Goal: Task Accomplishment & Management: Complete application form

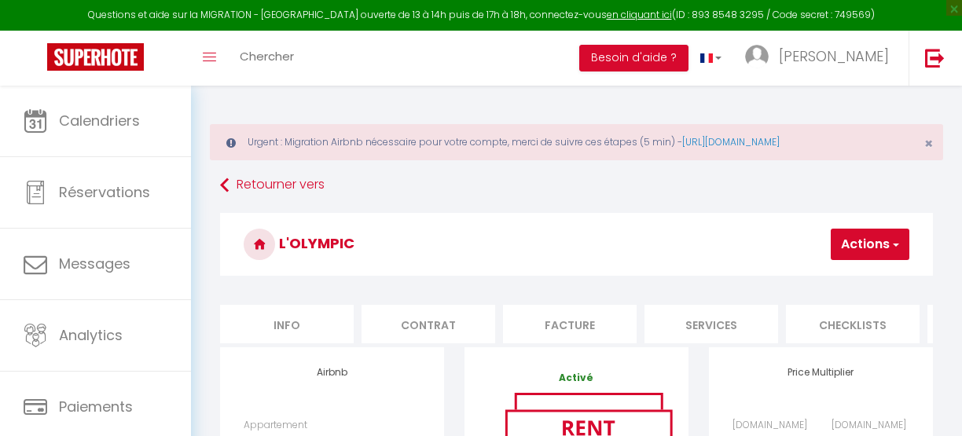
select select "8316-48360272"
select select "+ 60 %"
select select "+ 5 %"
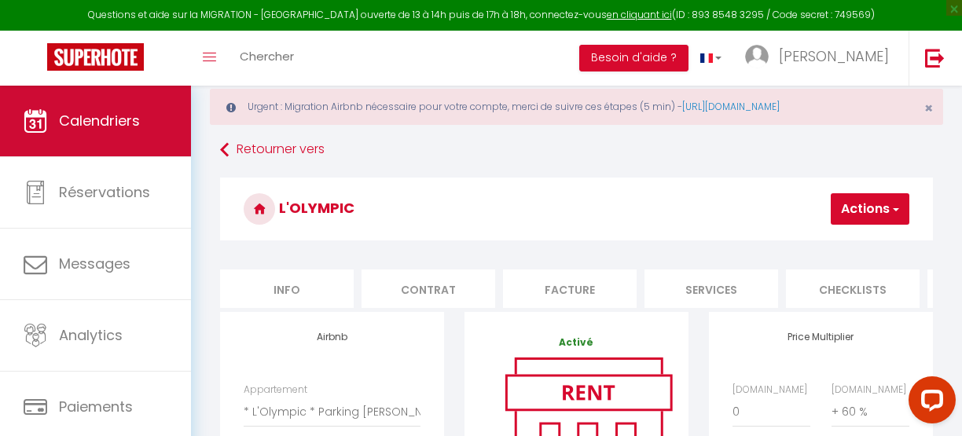
scroll to position [0, 225]
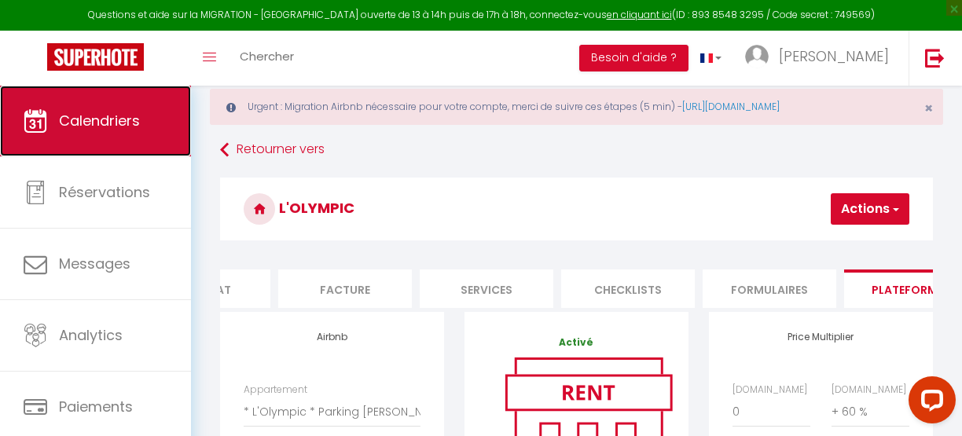
click at [130, 123] on span "Calendriers" at bounding box center [99, 121] width 81 height 20
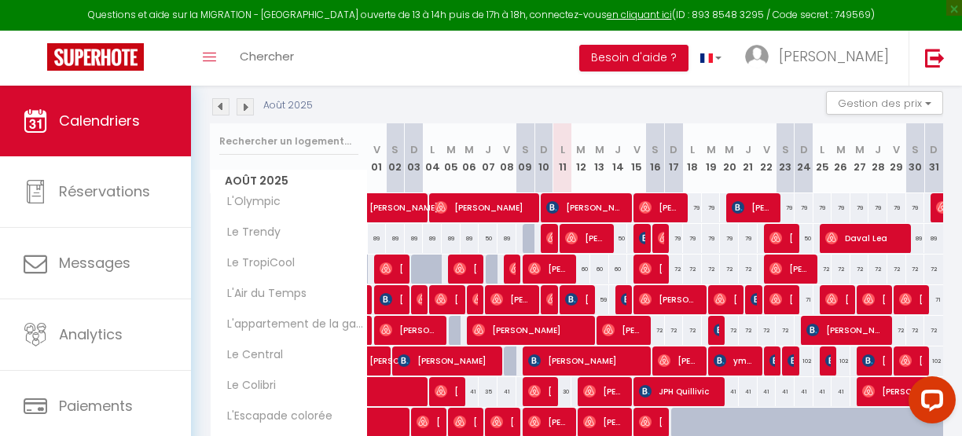
scroll to position [229, 0]
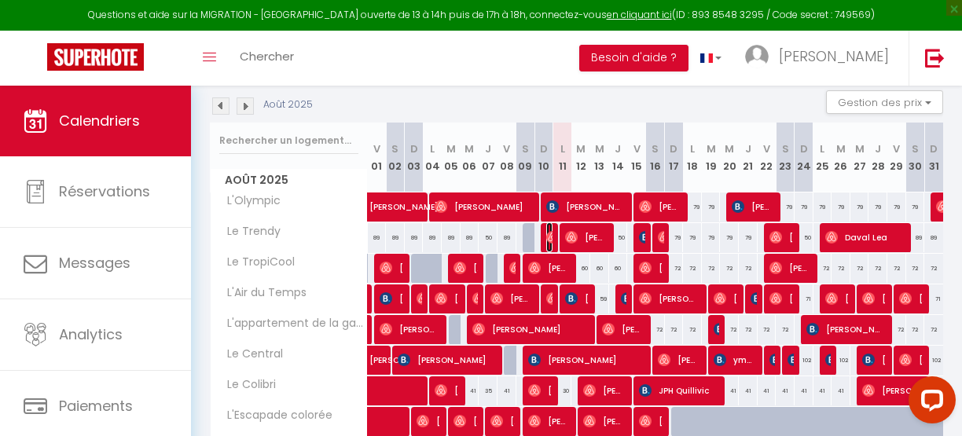
click at [546, 237] on img at bounding box center [552, 237] width 13 height 13
select select "OK"
select select "0"
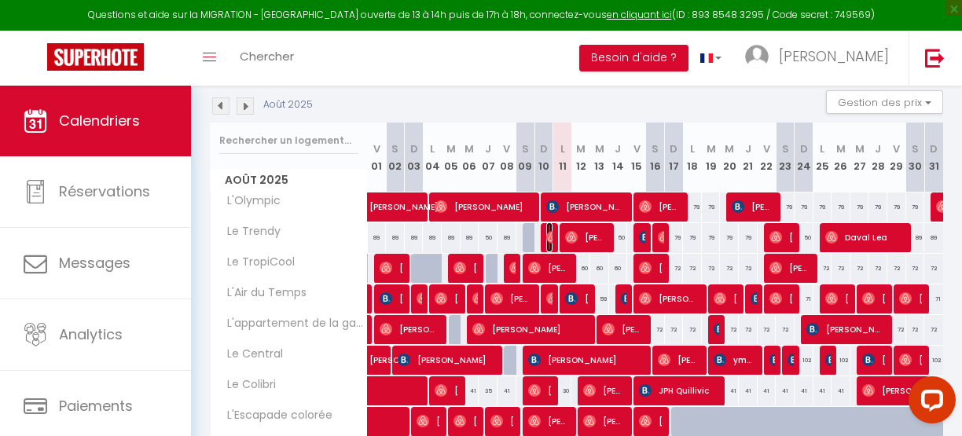
select select "1"
select select
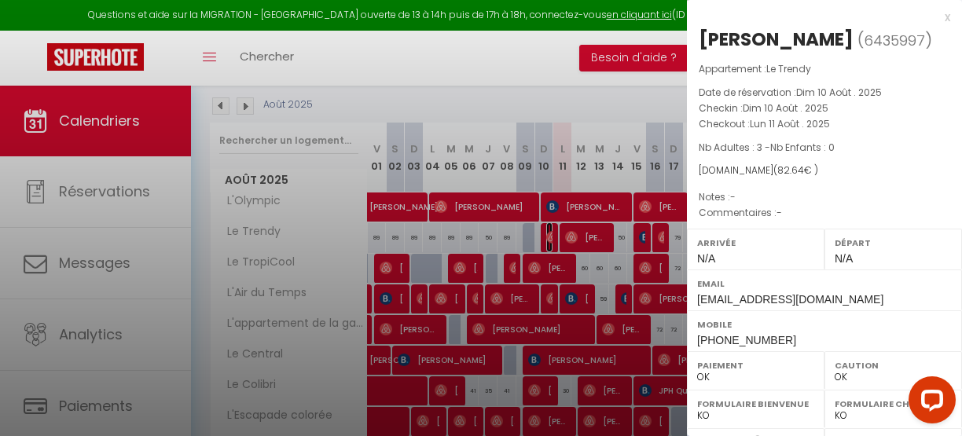
select select "46750"
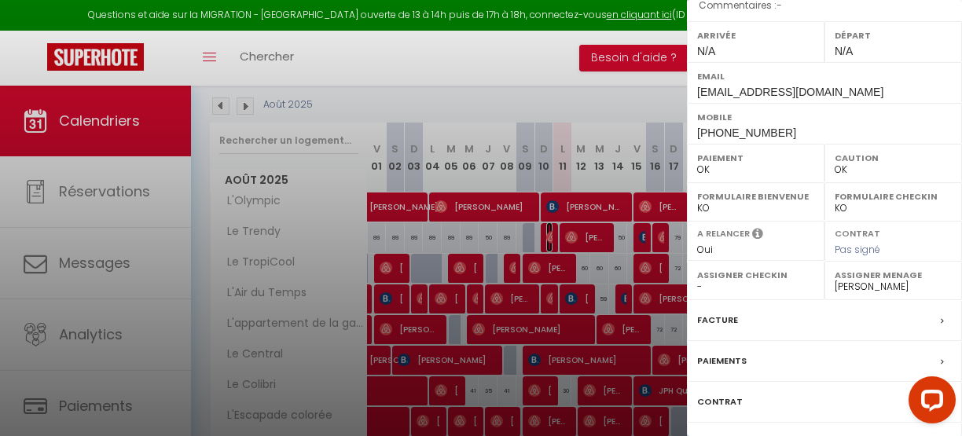
scroll to position [292, 0]
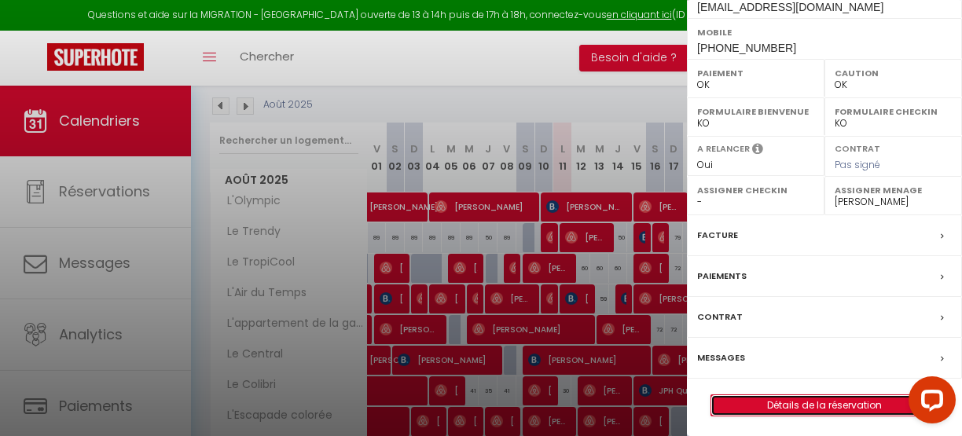
click at [786, 398] on link "Détails de la réservation" at bounding box center [824, 405] width 226 height 20
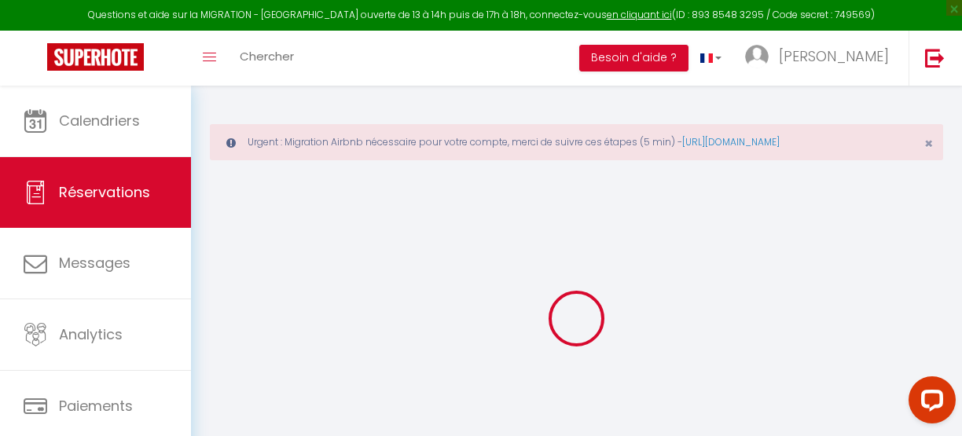
type input "[PERSON_NAME]"
type input "Ben"
type input "[EMAIL_ADDRESS][DOMAIN_NAME]"
type input "[PHONE_NUMBER]"
select select
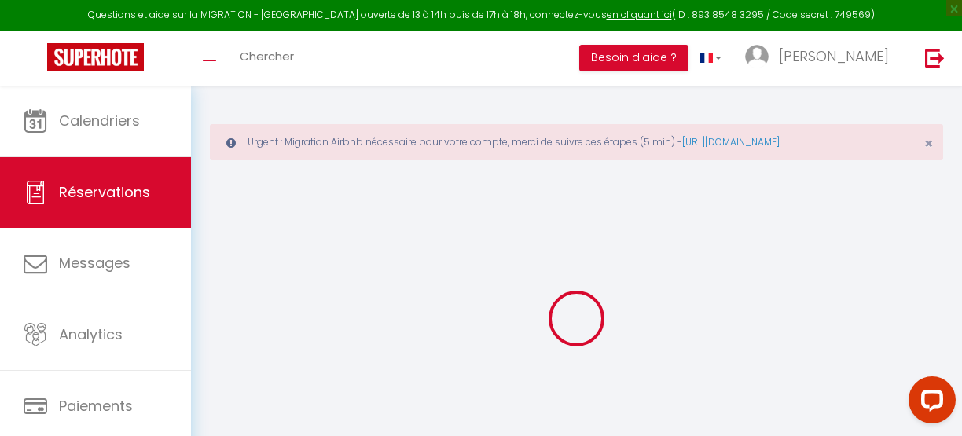
type input "2.88"
select select "69264"
select select "1"
select select
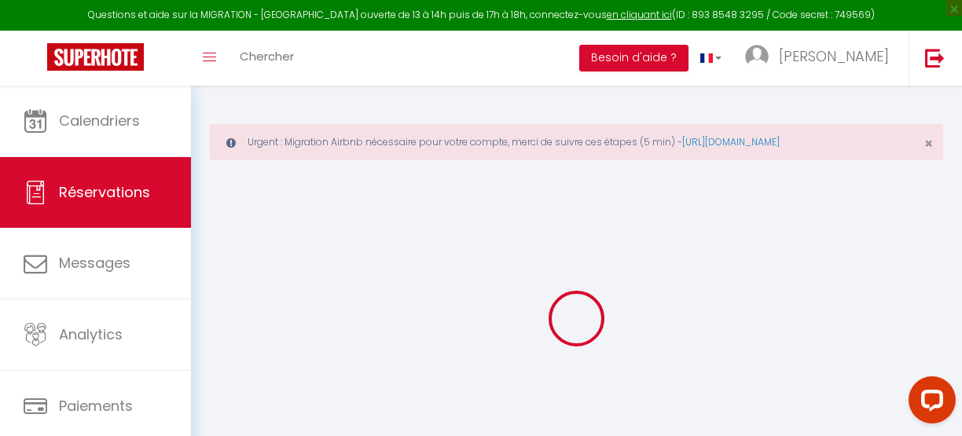
type input "3"
select select "12"
select select
type input "50"
checkbox input "false"
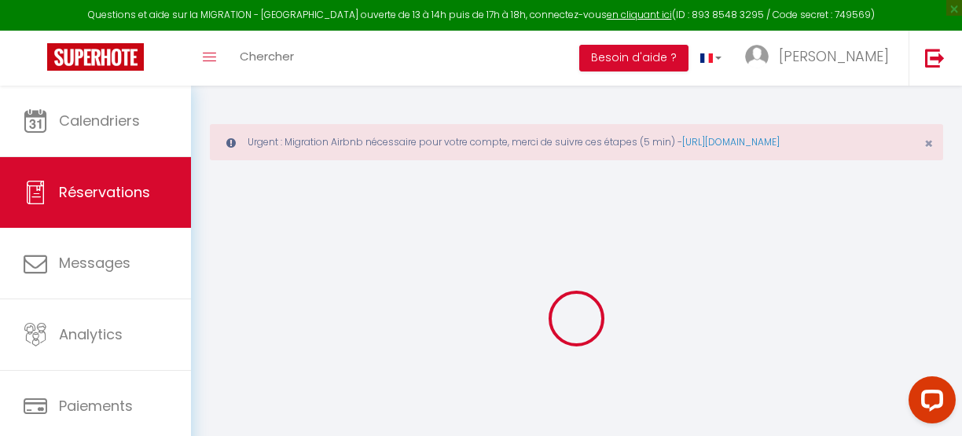
type input "0"
select select "1"
type input "0"
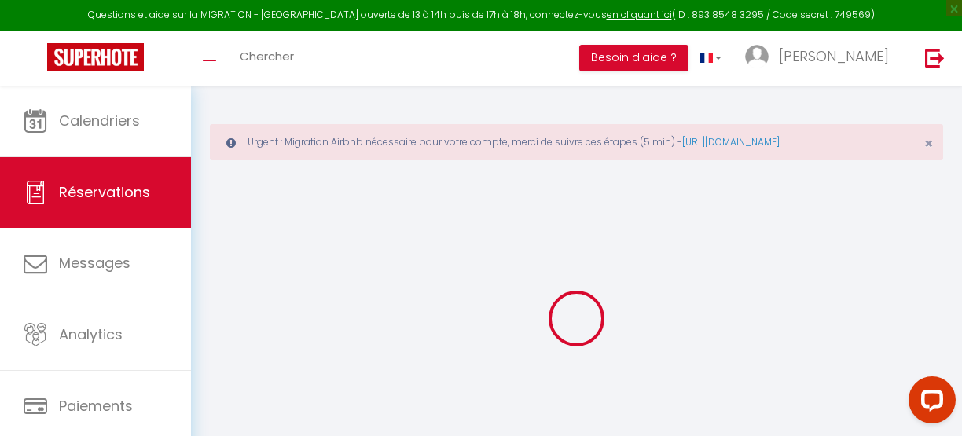
select select
select select "15"
checkbox input "false"
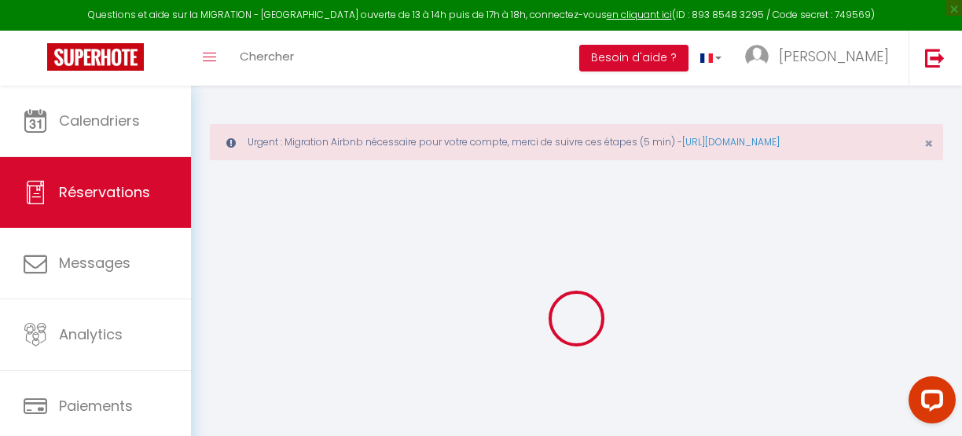
select select
checkbox input "false"
select select
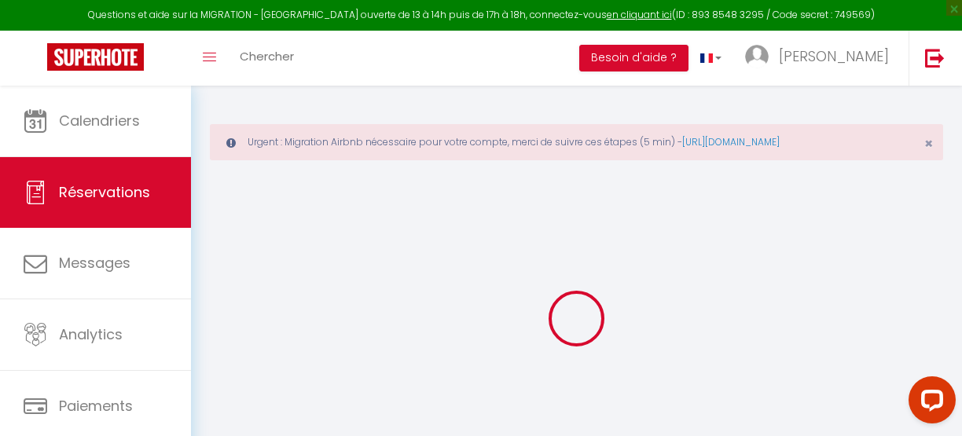
select select
checkbox input "false"
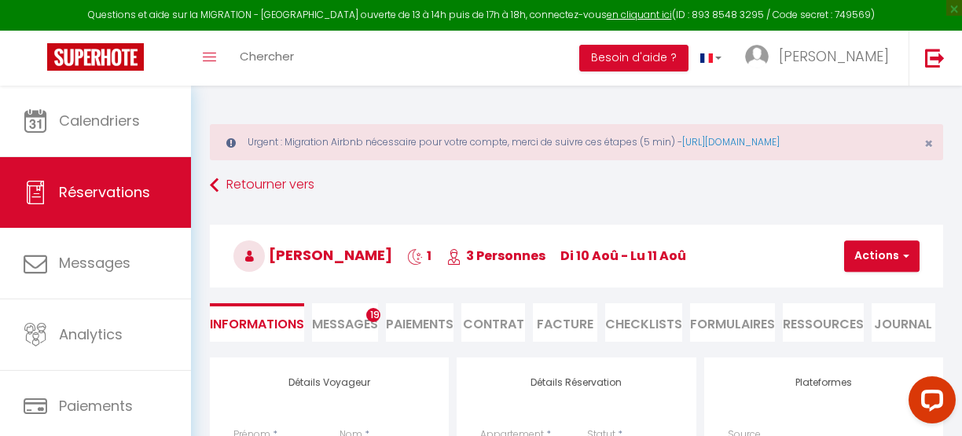
select select
type input "30"
type input "2.64"
select select
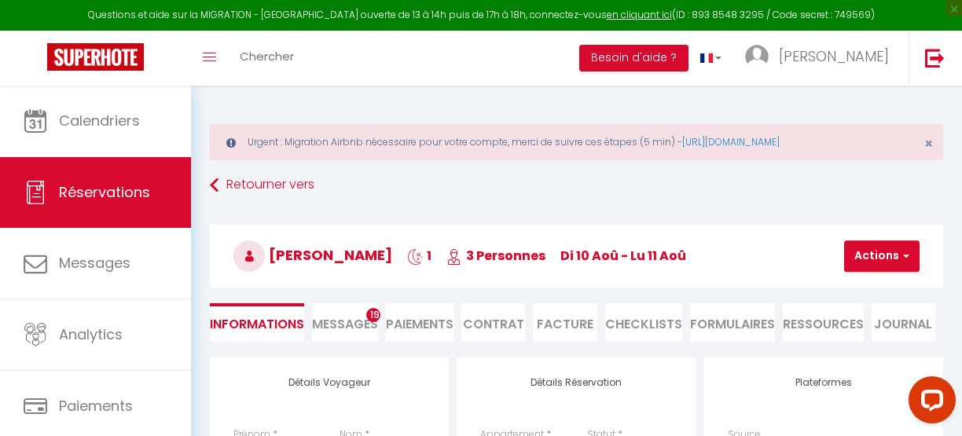
checkbox input "false"
select select
checkbox input "false"
select select
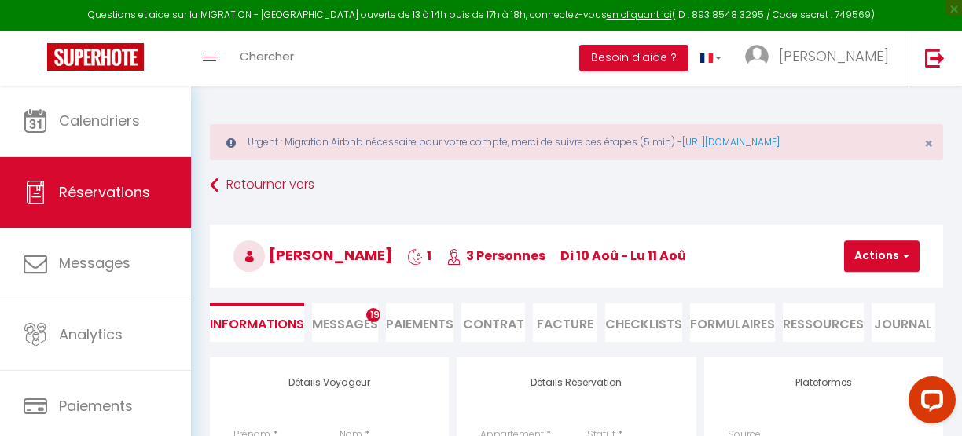
select select
checkbox input "false"
click at [648, 322] on li "CHECKLISTS" at bounding box center [643, 322] width 77 height 39
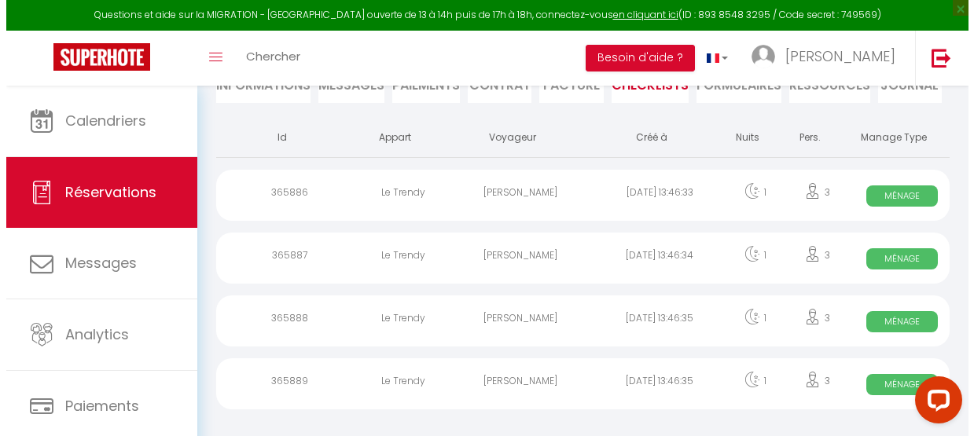
scroll to position [258, 0]
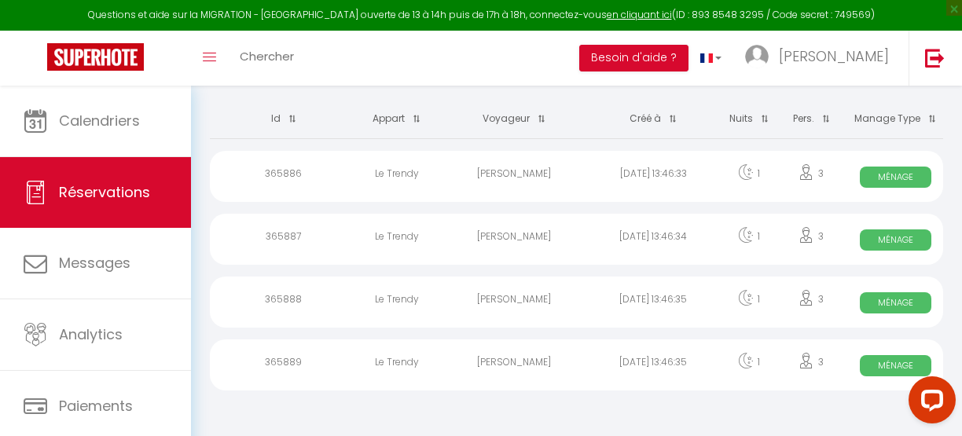
click at [506, 173] on div "[PERSON_NAME]" at bounding box center [514, 176] width 139 height 51
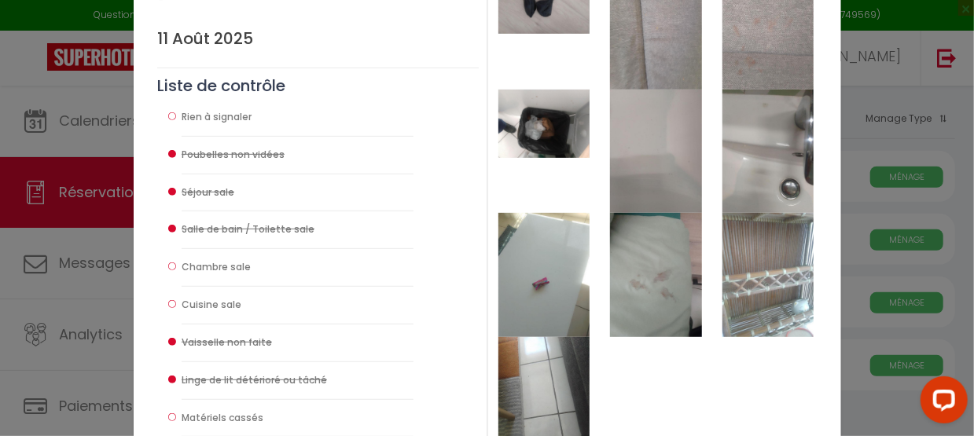
scroll to position [293, 0]
click at [671, 270] on img at bounding box center [655, 273] width 91 height 123
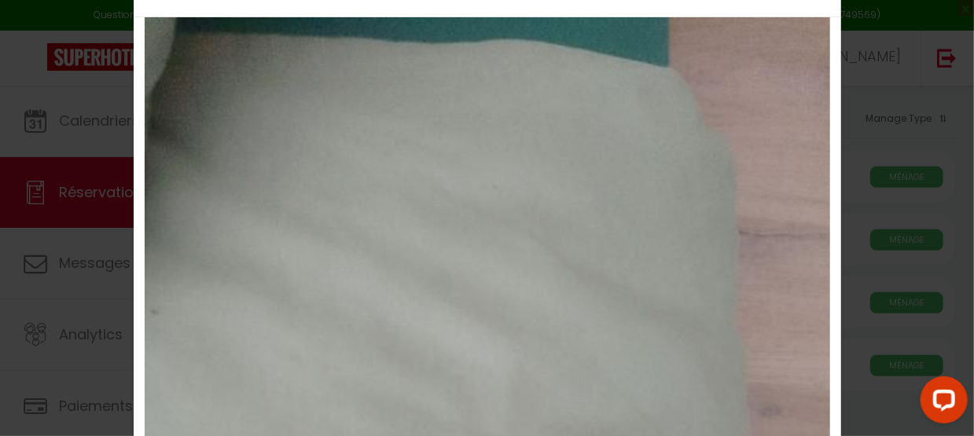
scroll to position [0, 0]
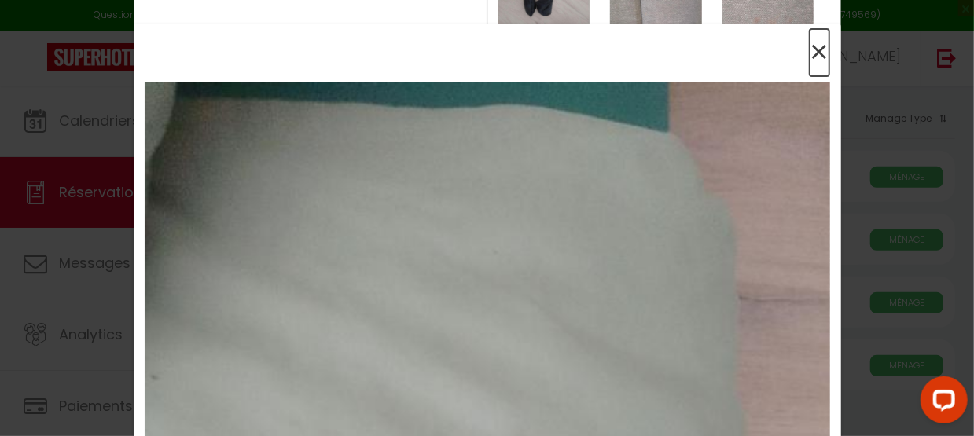
click at [811, 53] on span "×" at bounding box center [819, 52] width 20 height 47
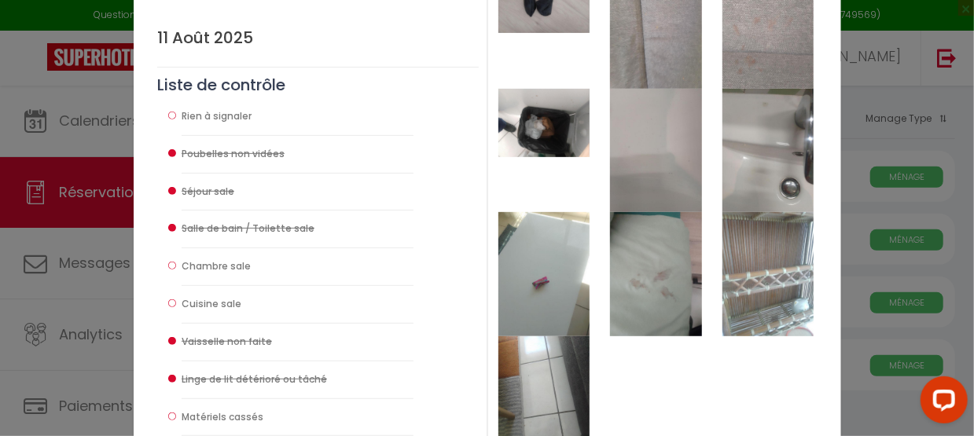
click at [768, 161] on img at bounding box center [767, 150] width 91 height 123
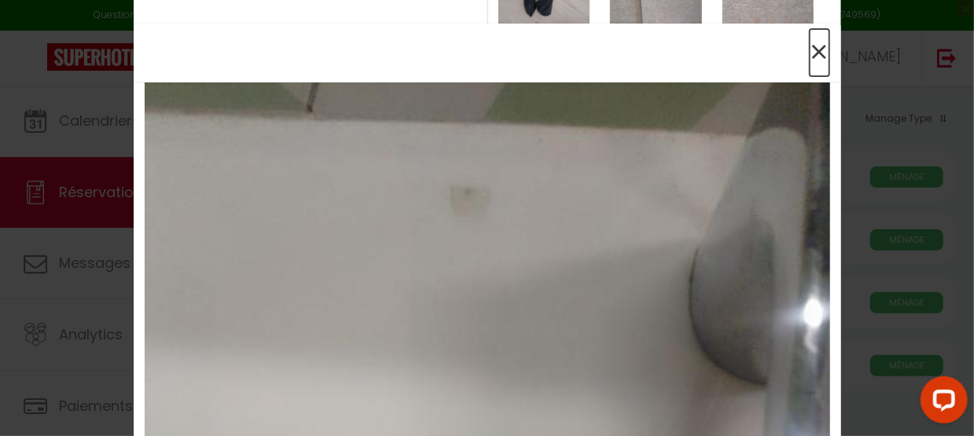
click at [812, 57] on span "×" at bounding box center [819, 52] width 20 height 47
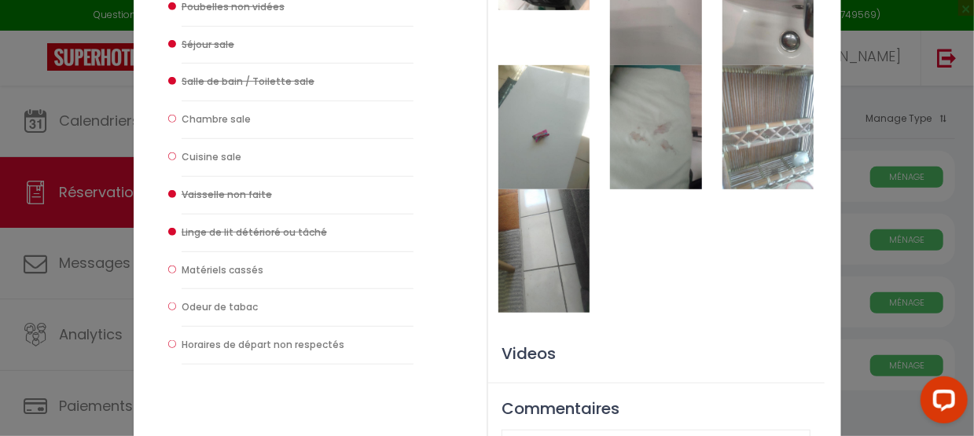
scroll to position [442, 0]
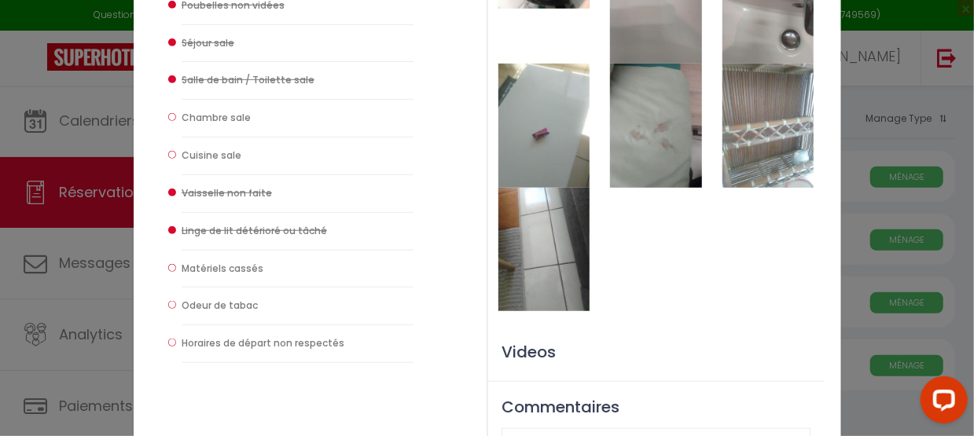
click at [567, 243] on img at bounding box center [543, 249] width 91 height 123
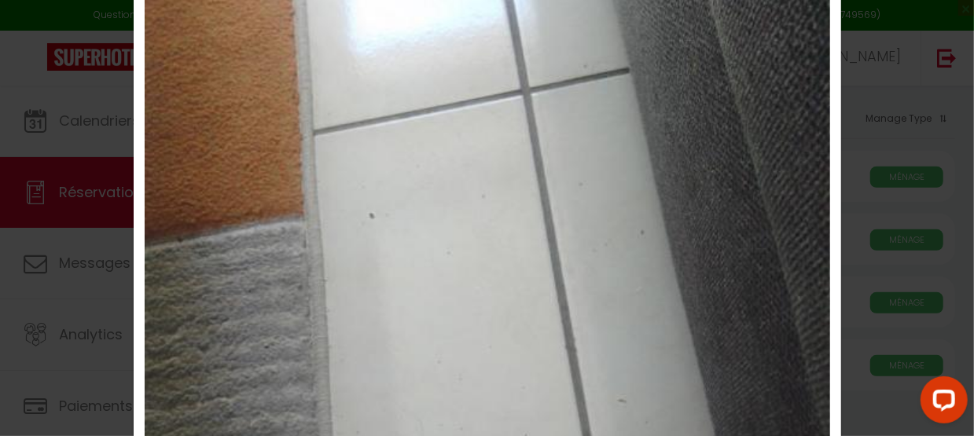
scroll to position [0, 0]
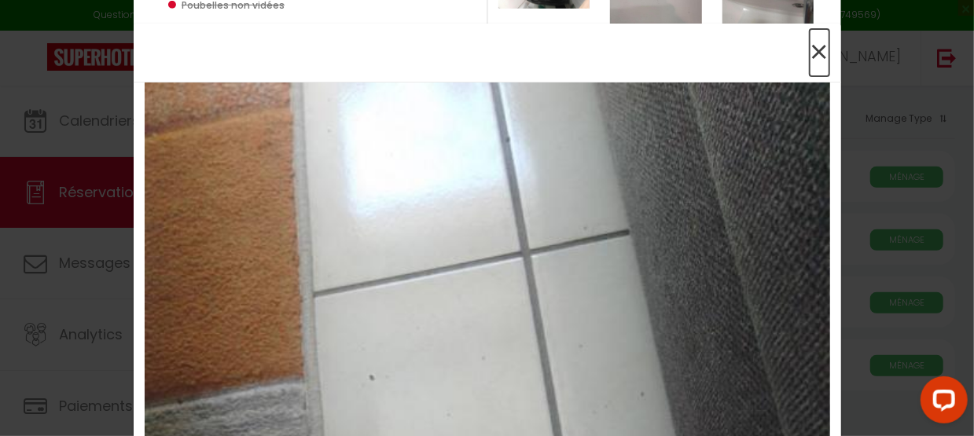
click at [812, 50] on span "×" at bounding box center [819, 52] width 20 height 47
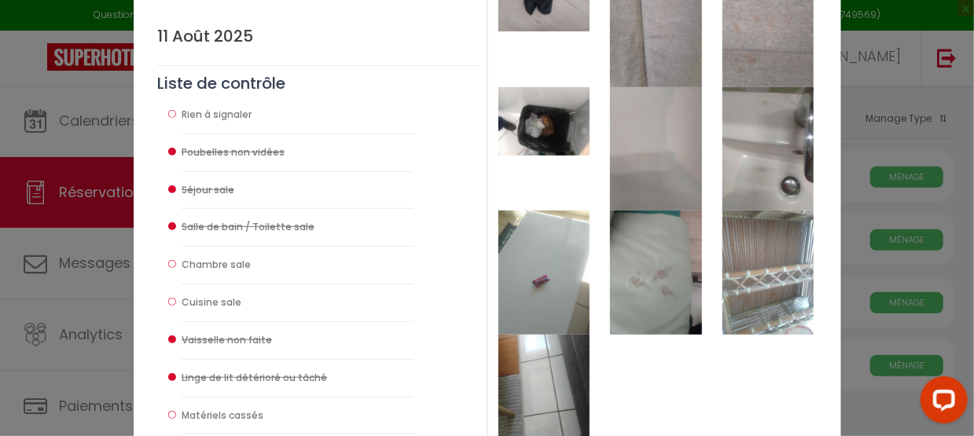
scroll to position [294, 0]
click at [556, 262] on img at bounding box center [543, 272] width 91 height 123
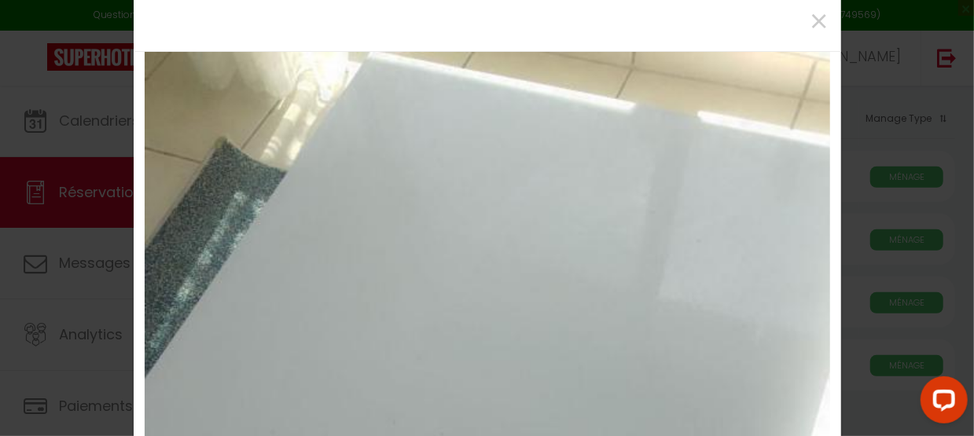
scroll to position [0, 0]
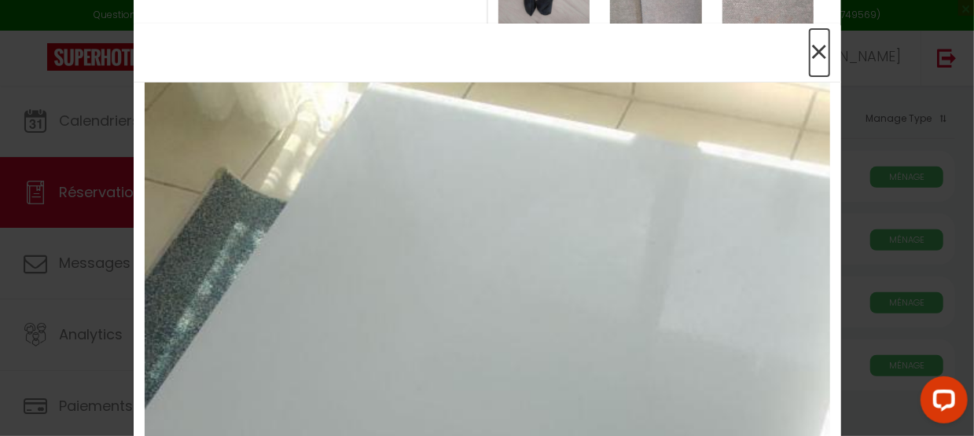
click at [816, 50] on span "×" at bounding box center [819, 52] width 20 height 47
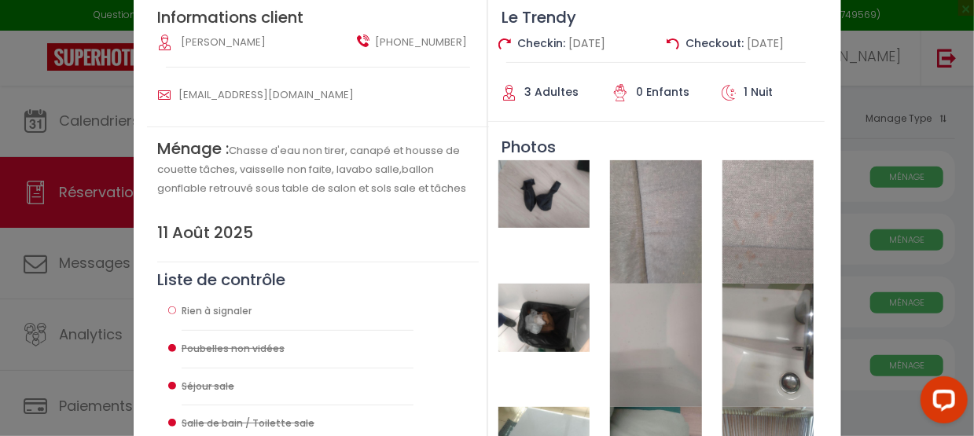
scroll to position [94, 0]
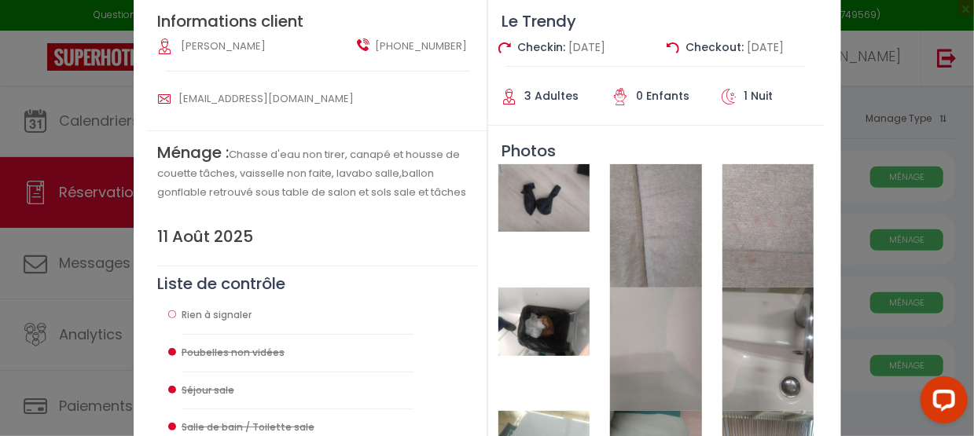
click at [525, 218] on img at bounding box center [543, 198] width 91 height 68
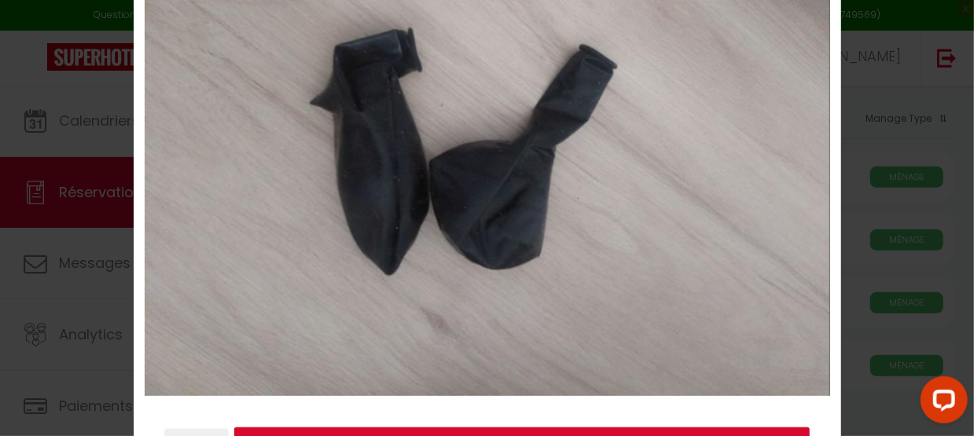
scroll to position [0, 0]
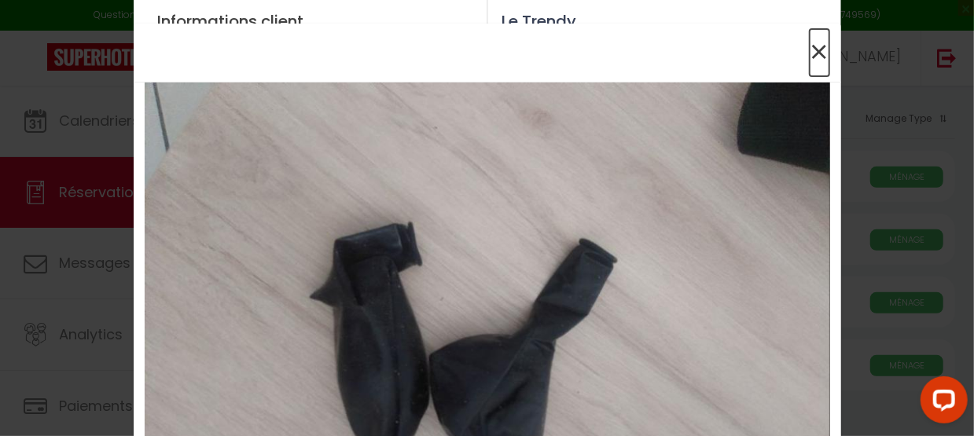
click at [813, 50] on span "×" at bounding box center [819, 52] width 20 height 47
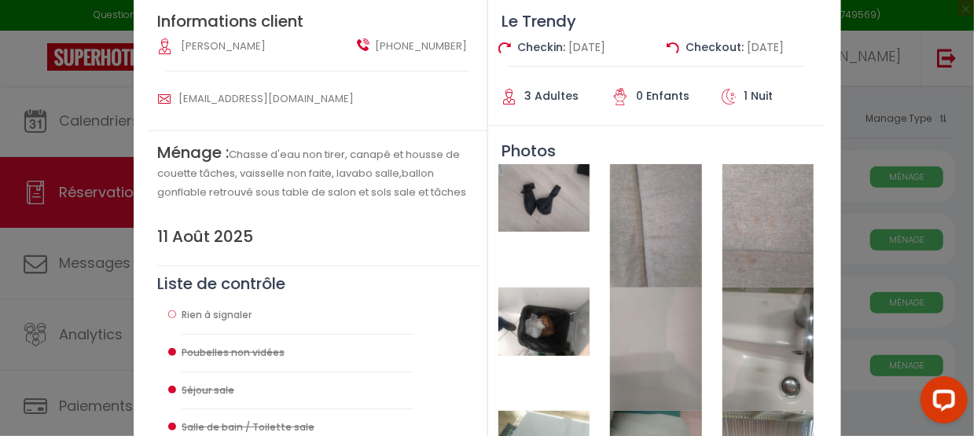
click at [548, 323] on img at bounding box center [543, 322] width 91 height 68
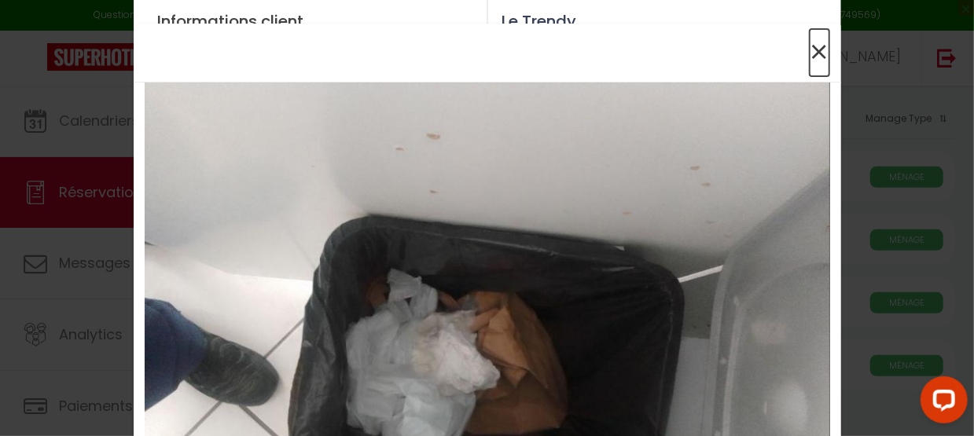
click at [809, 53] on span "×" at bounding box center [819, 52] width 20 height 47
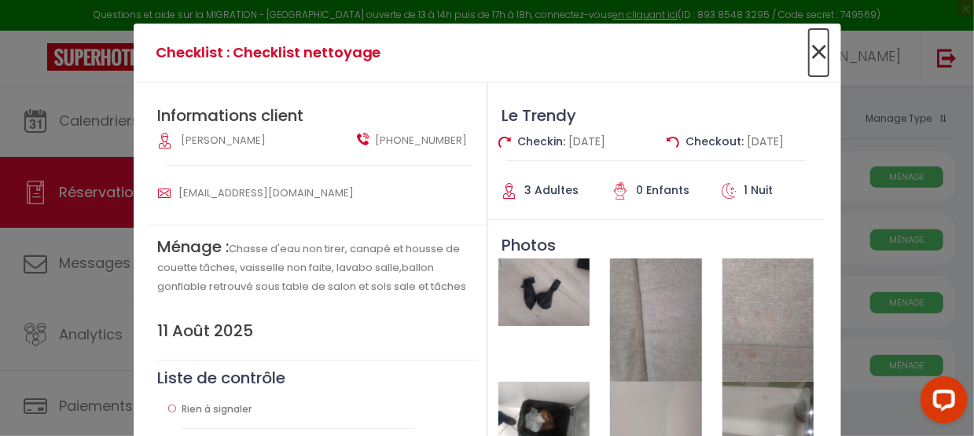
click at [820, 49] on span "×" at bounding box center [819, 52] width 20 height 47
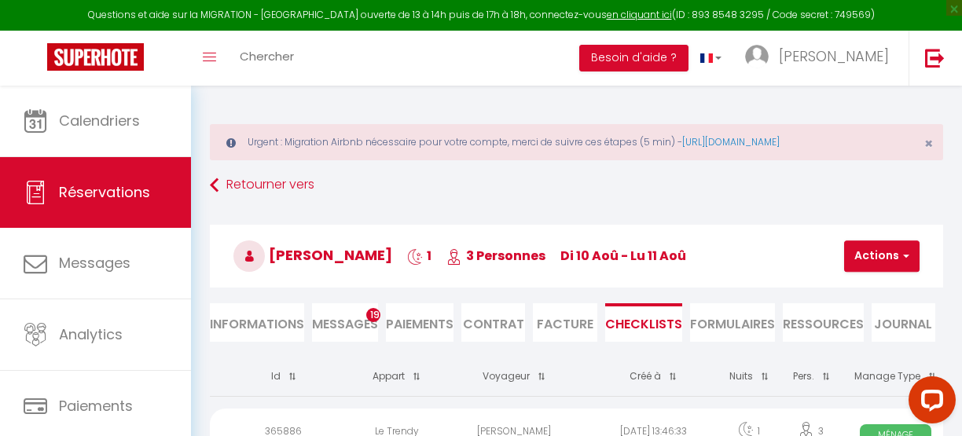
click at [276, 313] on li "Informations" at bounding box center [257, 322] width 94 height 39
select select
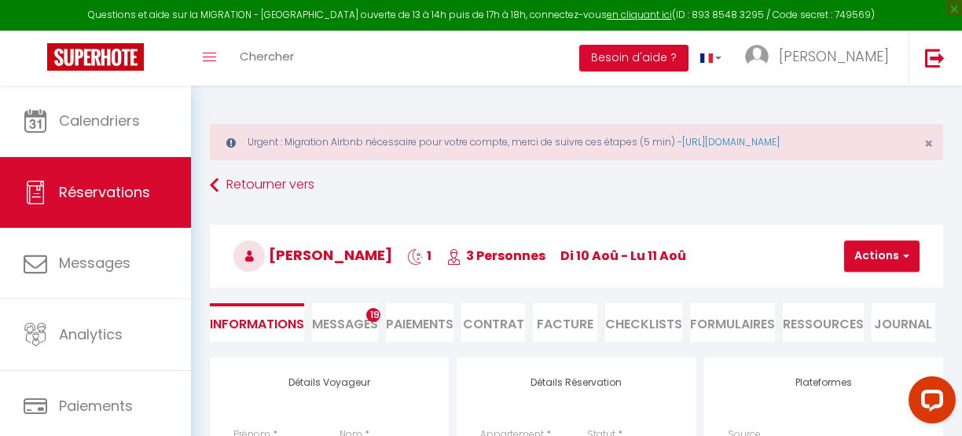
click at [434, 322] on li "Paiements" at bounding box center [420, 322] width 68 height 39
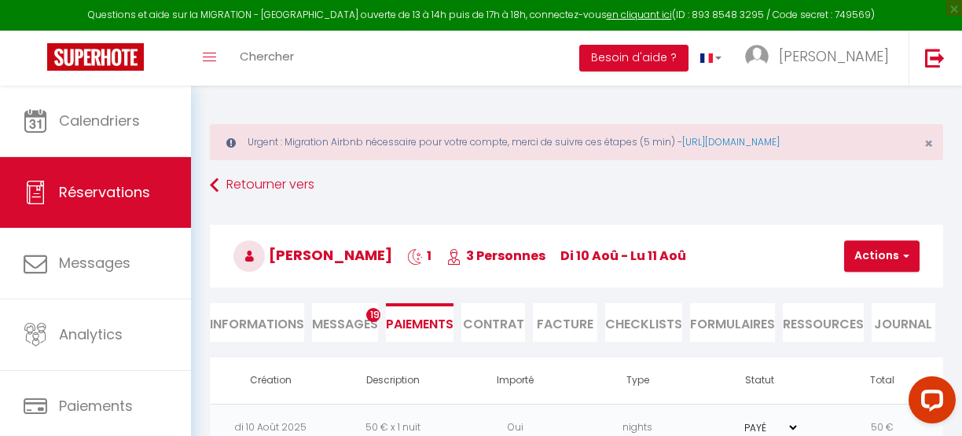
scroll to position [134, 0]
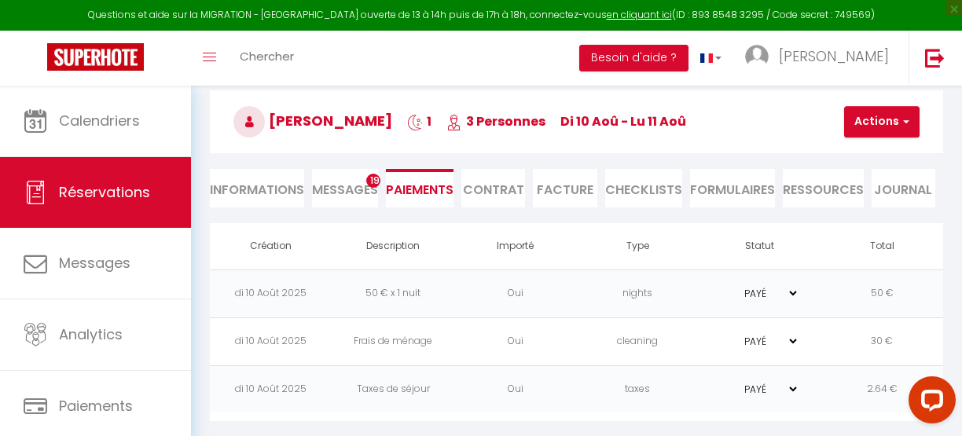
drag, startPoint x: 764, startPoint y: 253, endPoint x: 777, endPoint y: 262, distance: 16.3
drag, startPoint x: 777, startPoint y: 262, endPoint x: 395, endPoint y: 61, distance: 432.0
click at [395, 61] on div "Toggle menubar Chercher BUTTON Besoin d'aide ? [PERSON_NAME] Paramètres Équipe" at bounding box center [532, 58] width 836 height 55
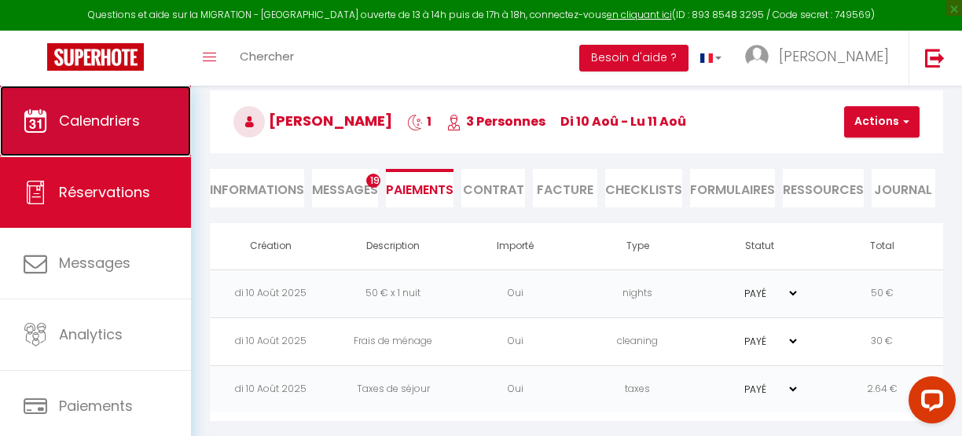
click at [96, 116] on span "Calendriers" at bounding box center [99, 121] width 81 height 20
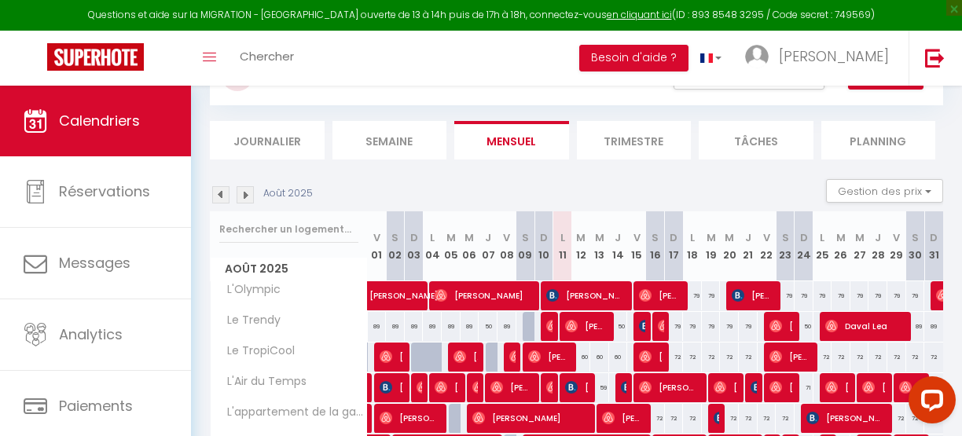
scroll to position [141, 0]
